Goal: Task Accomplishment & Management: Complete application form

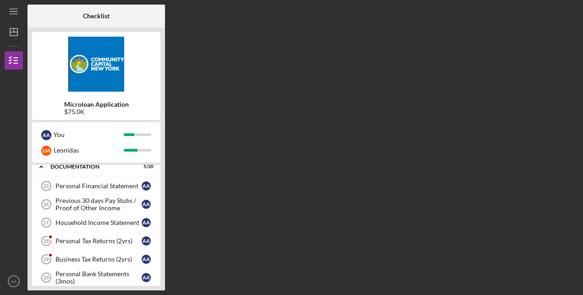
scroll to position [310, 0]
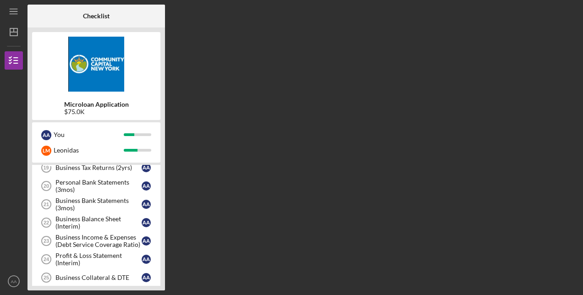
click at [93, 252] on div "Profit & Loss Statement (Interim)" at bounding box center [98, 259] width 86 height 15
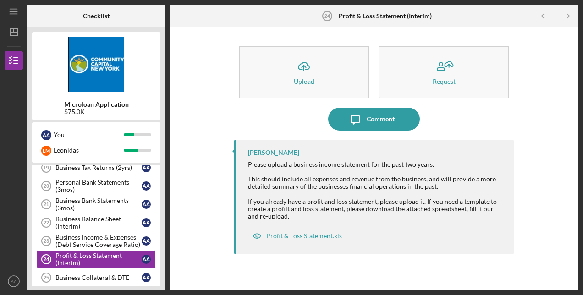
click at [302, 80] on div "Upload" at bounding box center [304, 81] width 21 height 7
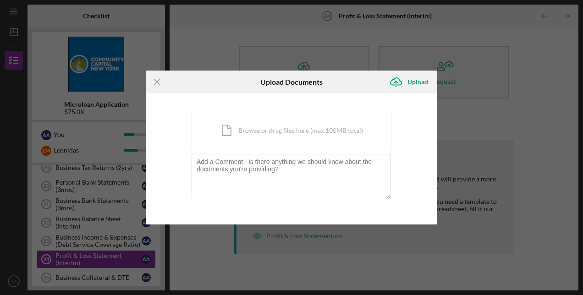
click at [260, 128] on div "Icon/Document Browse or drag files here (max 100MB total) Tap to choose files o…" at bounding box center [291, 131] width 200 height 38
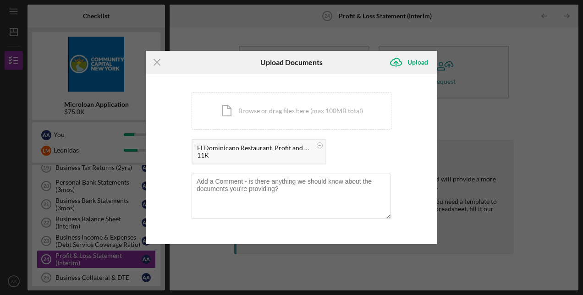
click at [421, 63] on div "Upload" at bounding box center [417, 62] width 21 height 18
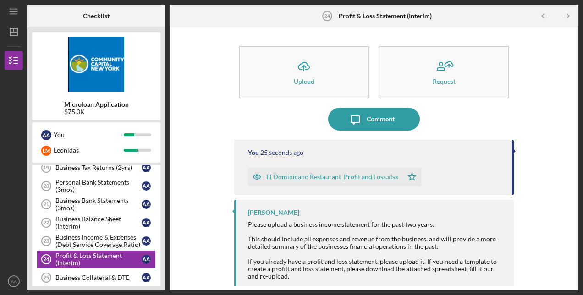
scroll to position [264, 0]
